Goal: Obtain resource: Download file/media

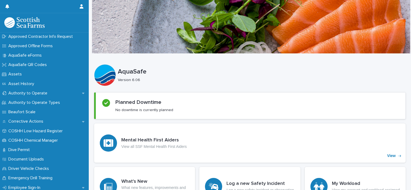
scroll to position [97, 0]
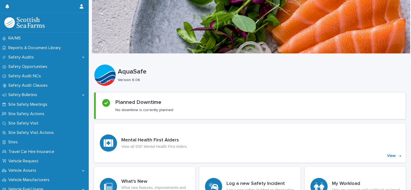
scroll to position [271, 0]
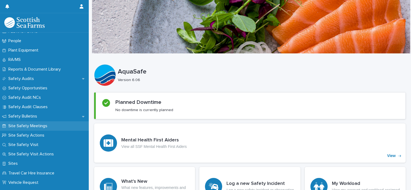
click at [45, 126] on p "Site Safety Meetings" at bounding box center [28, 126] width 45 height 5
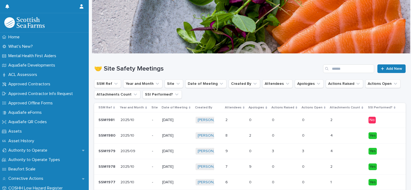
click at [327, 68] on div "Search" at bounding box center [327, 69] width 9 height 9
click at [345, 72] on input "Search" at bounding box center [348, 69] width 51 height 9
type input "******"
click at [108, 119] on p "SSM1953" at bounding box center [106, 120] width 17 height 6
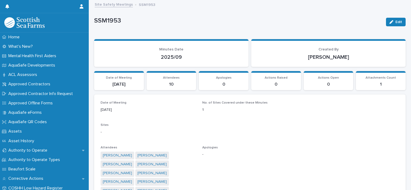
click at [286, 135] on div "Sites -" at bounding box center [250, 131] width 299 height 16
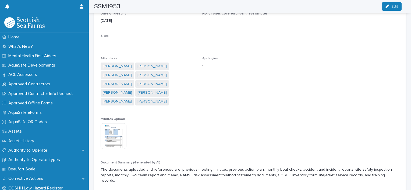
scroll to position [115, 0]
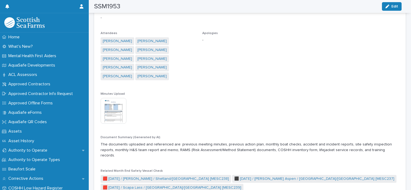
click at [118, 98] on img at bounding box center [114, 111] width 26 height 26
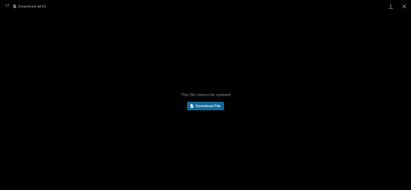
click at [205, 108] on span "Download File" at bounding box center [208, 106] width 25 height 4
